Goal: Navigation & Orientation: Find specific page/section

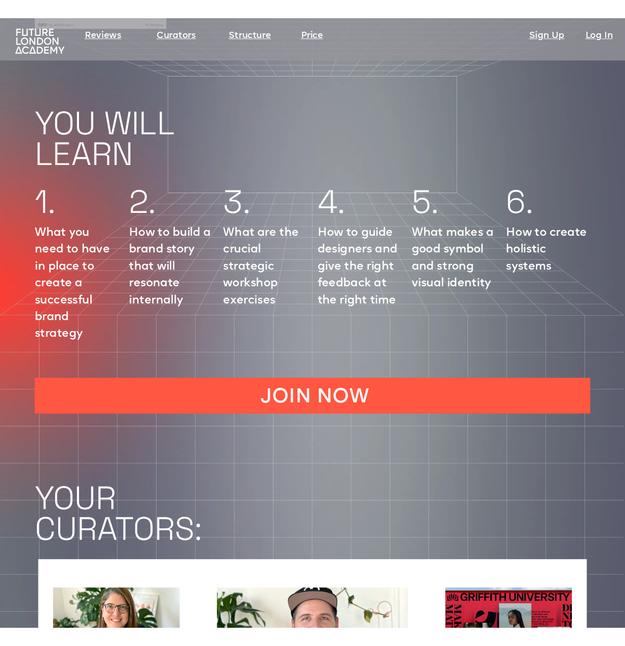
scroll to position [1220, 0]
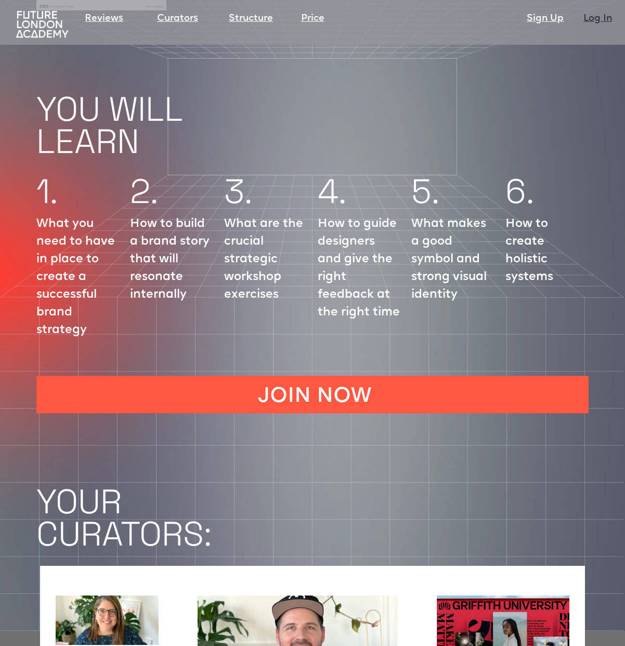
click at [595, 21] on link "Log In" at bounding box center [598, 18] width 29 height 15
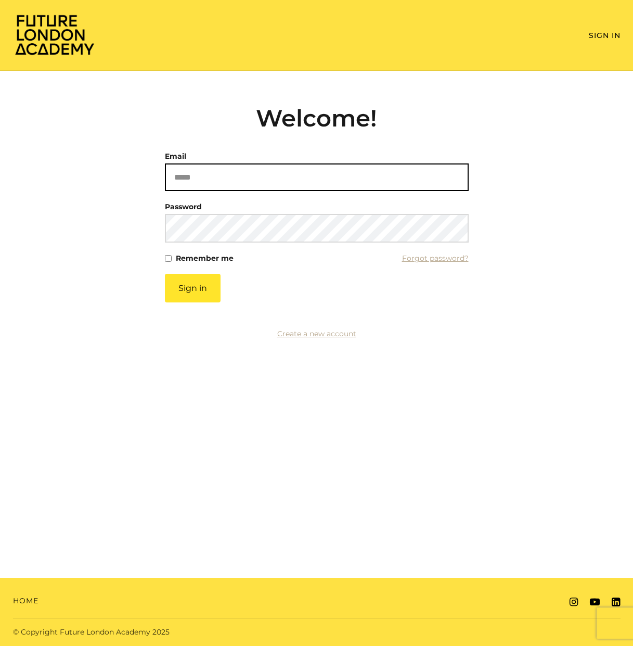
click at [242, 173] on input "Email" at bounding box center [317, 177] width 304 height 28
type input "**********"
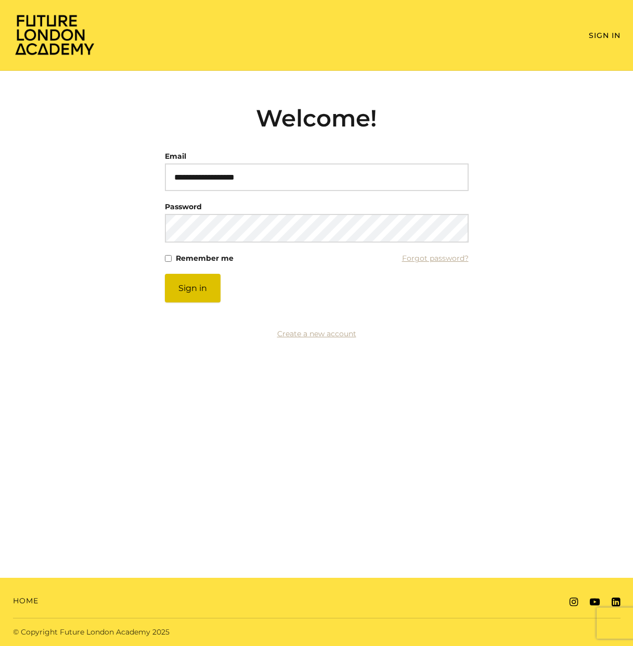
click at [197, 277] on button "Sign in" at bounding box center [193, 288] width 56 height 29
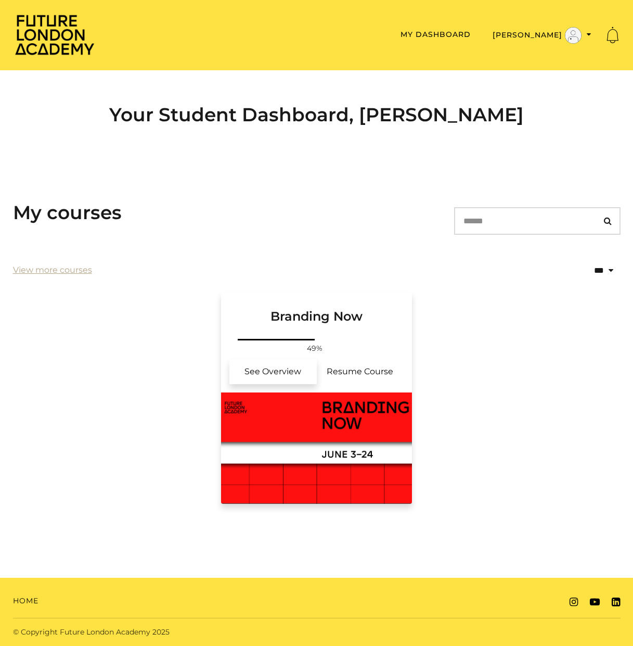
click at [314, 379] on link "See Overview" at bounding box center [272, 371] width 87 height 25
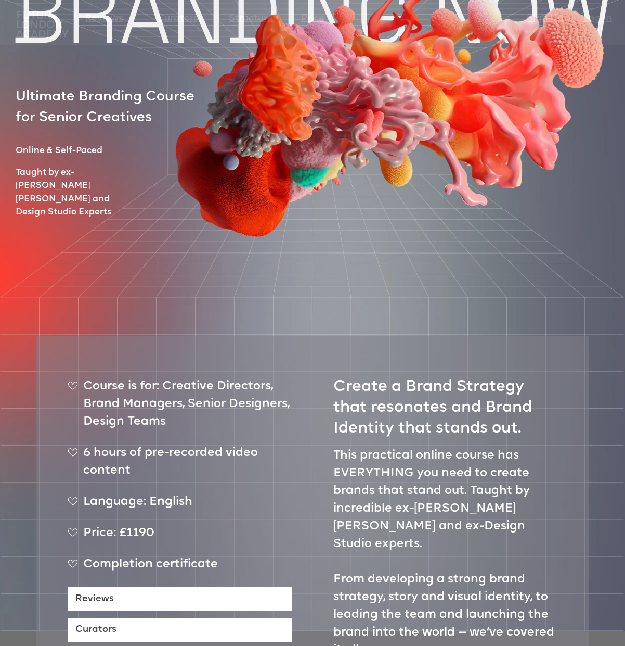
scroll to position [110, 0]
